Goal: Information Seeking & Learning: Check status

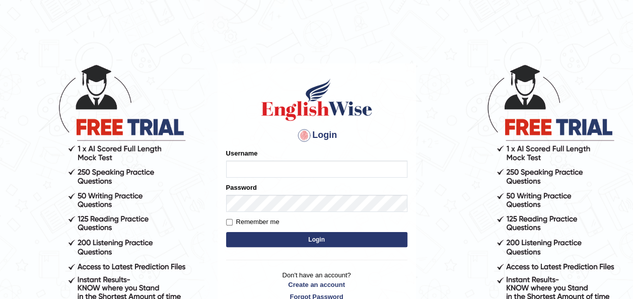
type input "maysi"
click at [293, 240] on button "Login" at bounding box center [316, 239] width 181 height 15
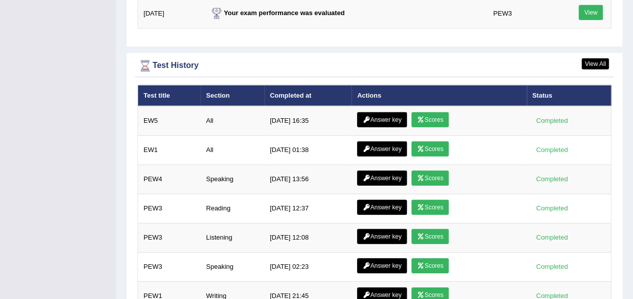
scroll to position [1421, 0]
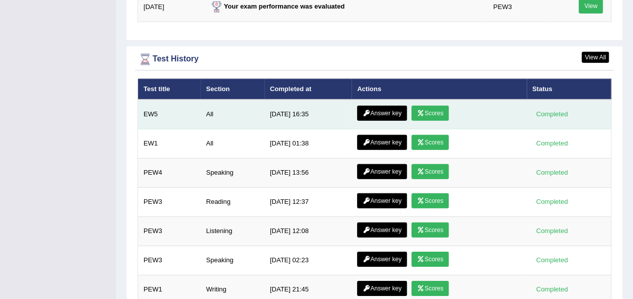
click at [423, 108] on link "Scores" at bounding box center [429, 113] width 37 height 15
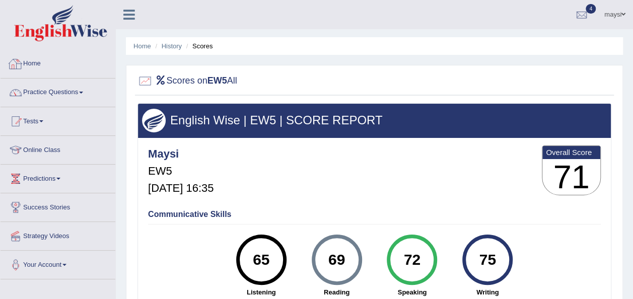
click at [29, 62] on link "Home" at bounding box center [58, 62] width 115 height 25
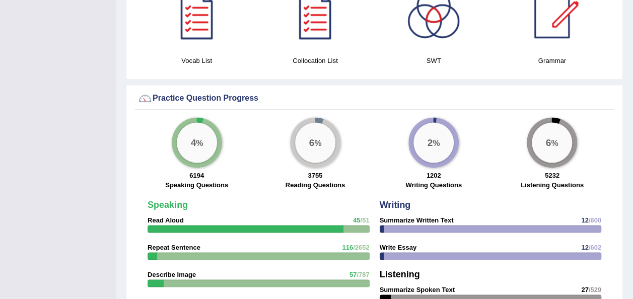
scroll to position [849, 0]
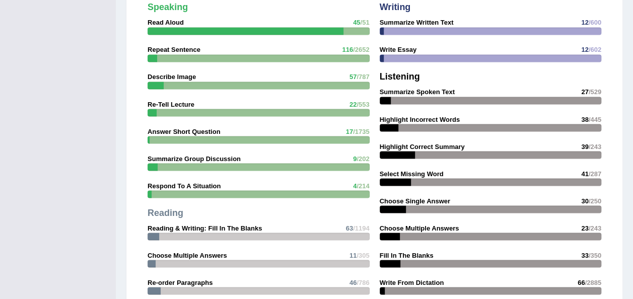
click at [623, 188] on div "Please login from Desktop. If you think this is an error (or logged in from des…" at bounding box center [374, 8] width 517 height 1714
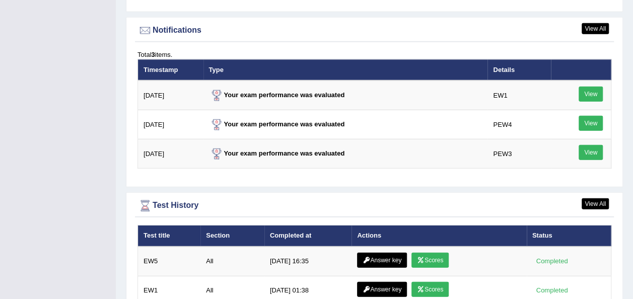
scroll to position [1193, 0]
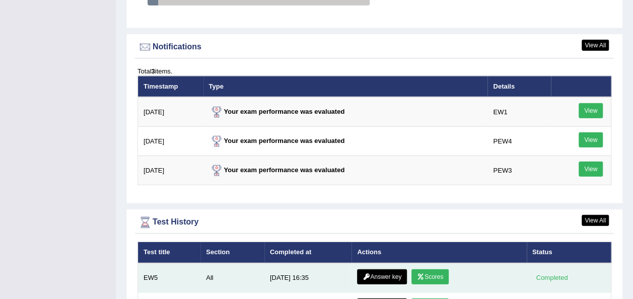
click at [393, 270] on link "Answer key" at bounding box center [382, 276] width 50 height 15
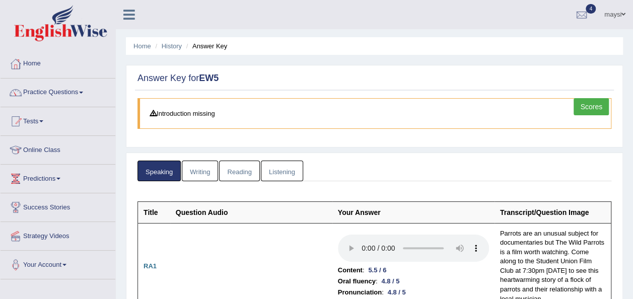
click at [199, 165] on link "Writing" at bounding box center [200, 171] width 36 height 21
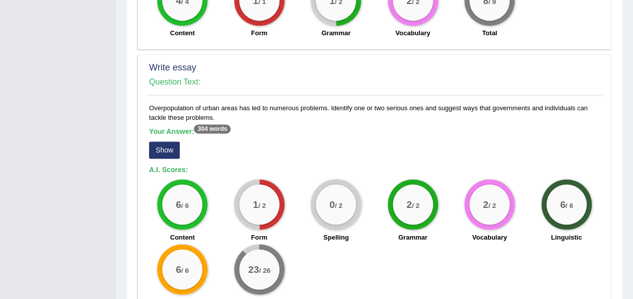
scroll to position [777, 0]
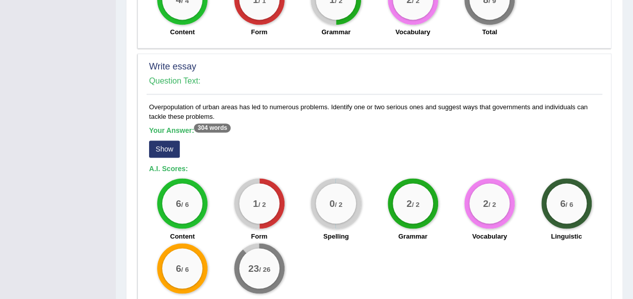
click at [169, 141] on button "Show" at bounding box center [164, 149] width 31 height 17
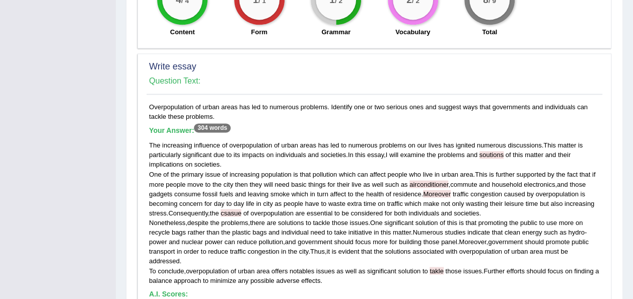
click at [439, 180] on span "airconditioner" at bounding box center [428, 184] width 39 height 8
drag, startPoint x: 439, startPoint y: 158, endPoint x: 405, endPoint y: 177, distance: 38.5
click at [405, 199] on span "which" at bounding box center [412, 203] width 17 height 8
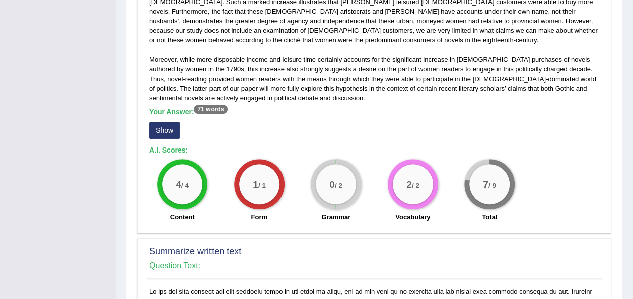
scroll to position [0, 0]
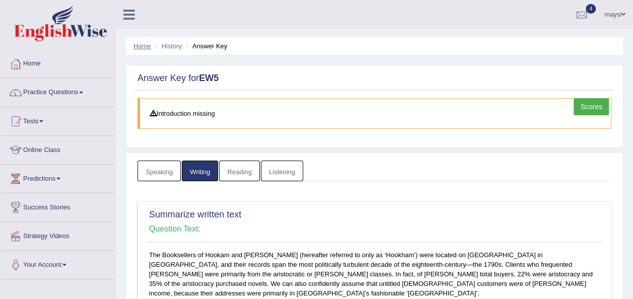
click at [145, 44] on link "Home" at bounding box center [142, 46] width 18 height 8
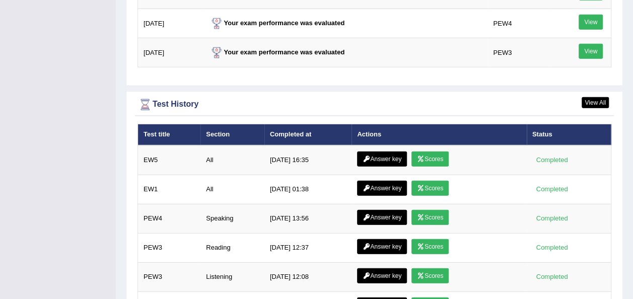
scroll to position [1341, 0]
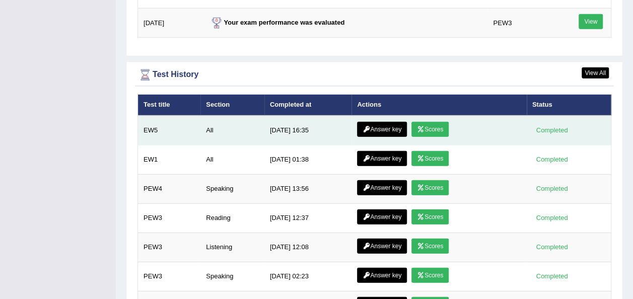
click at [439, 123] on link "Scores" at bounding box center [429, 129] width 37 height 15
